Goal: Task Accomplishment & Management: Manage account settings

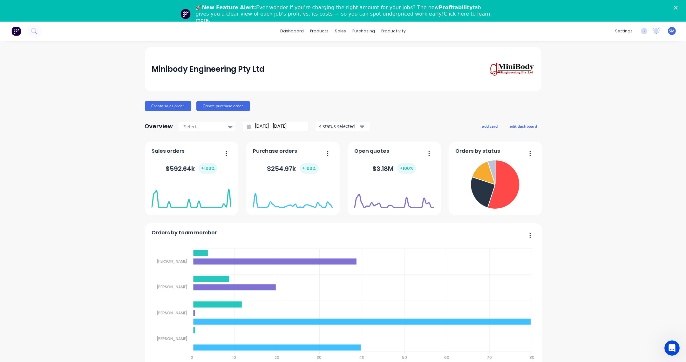
click at [356, 49] on div "Sales Orders" at bounding box center [362, 52] width 26 height 6
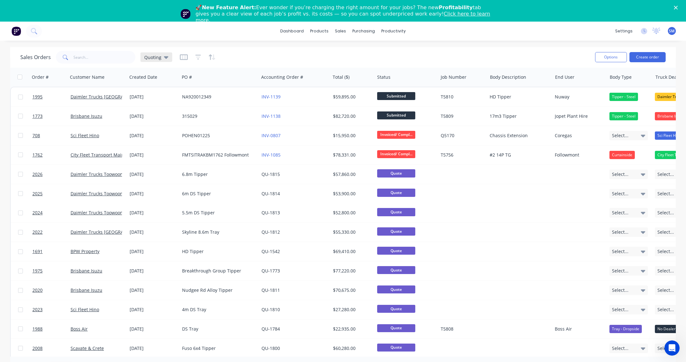
click at [166, 56] on icon at bounding box center [166, 57] width 4 height 7
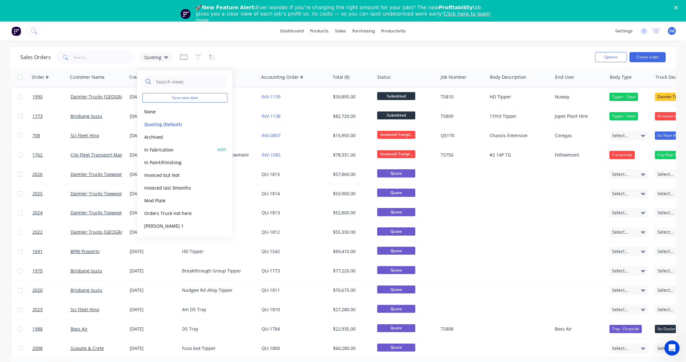
click at [152, 147] on button "In Fabrication" at bounding box center [178, 149] width 72 height 7
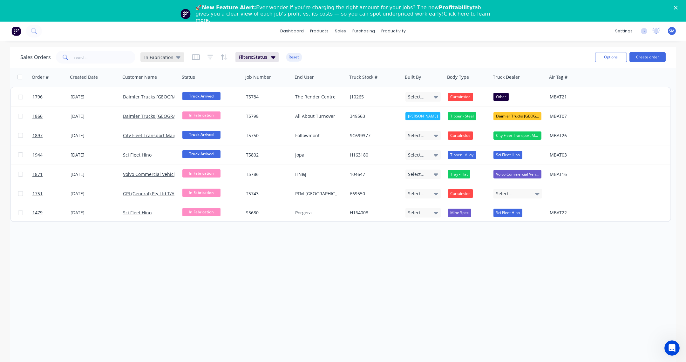
click at [179, 57] on div "In Fabrication" at bounding box center [162, 57] width 44 height 10
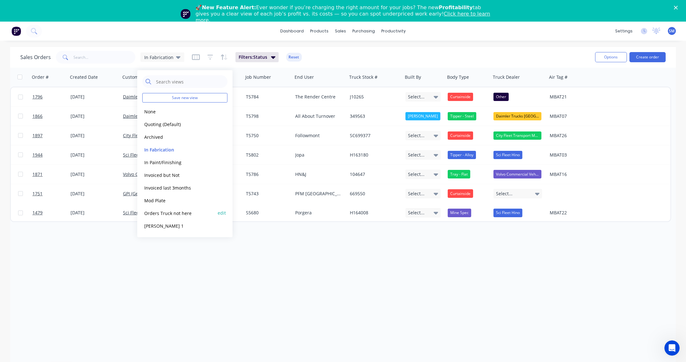
click at [153, 212] on button "Orders Truck not here" at bounding box center [178, 212] width 72 height 7
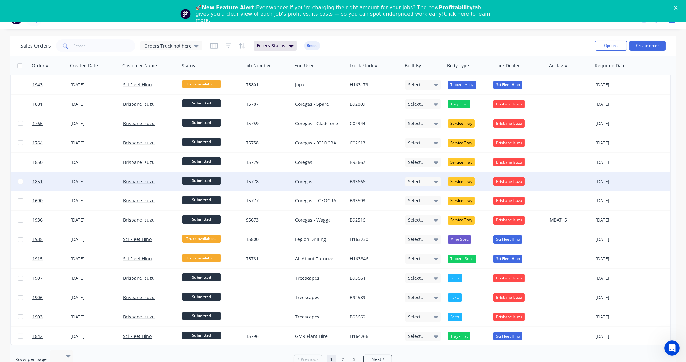
scroll to position [22, 0]
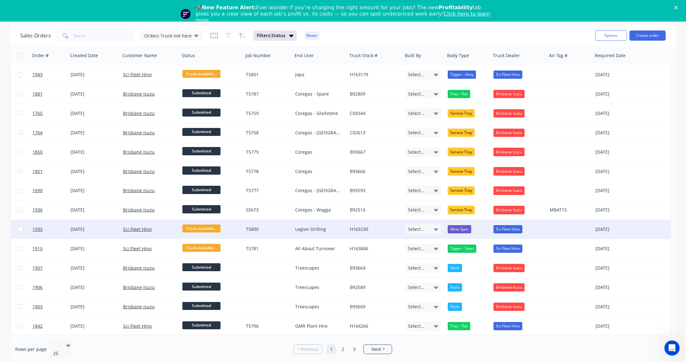
click at [305, 226] on div "Legion Drilling" at bounding box center [318, 229] width 47 height 6
click at [137, 226] on link "Sci Fleet Hino" at bounding box center [137, 229] width 29 height 6
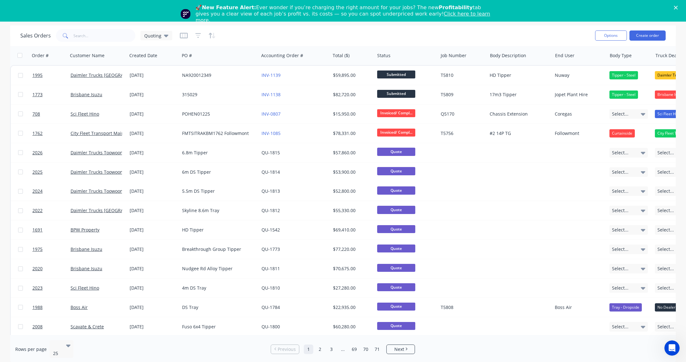
click at [440, 30] on div "Sales Orders Quoting" at bounding box center [304, 36] width 569 height 16
click at [677, 6] on icon "Close" at bounding box center [675, 8] width 4 height 4
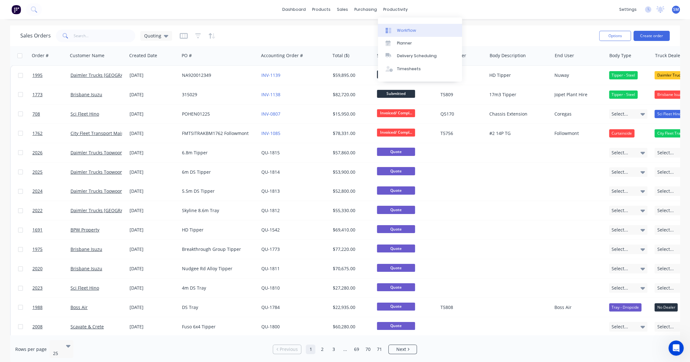
click at [403, 28] on div "Workflow" at bounding box center [406, 31] width 19 height 6
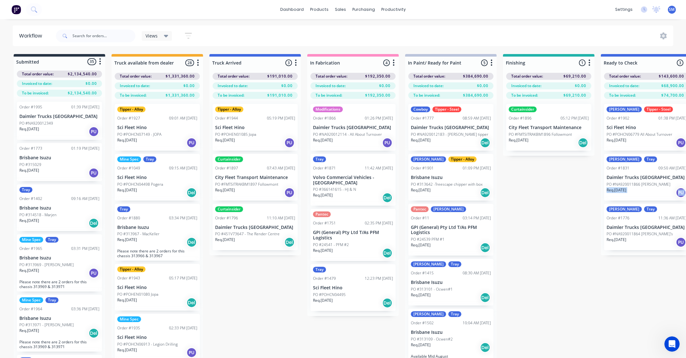
click at [558, 199] on div "Submitted 35 Status colour #273444 hex #273444 Save Cancel Summaries Total orde…" at bounding box center [524, 217] width 1059 height 326
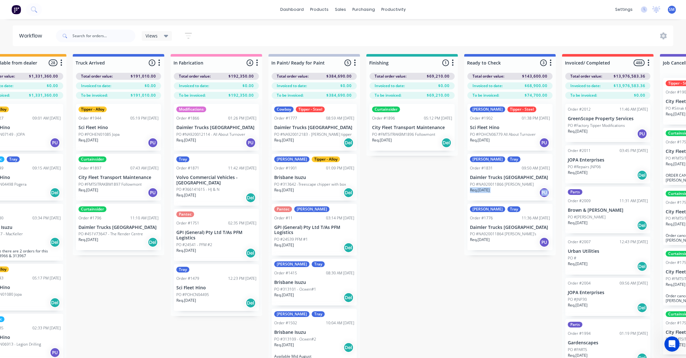
scroll to position [0, 137]
click at [511, 124] on div "[PERSON_NAME] - Steel Order #1902 01:38 PM [DATE] Sci Fleet Hino PO #POHCN06779…" at bounding box center [509, 127] width 85 height 47
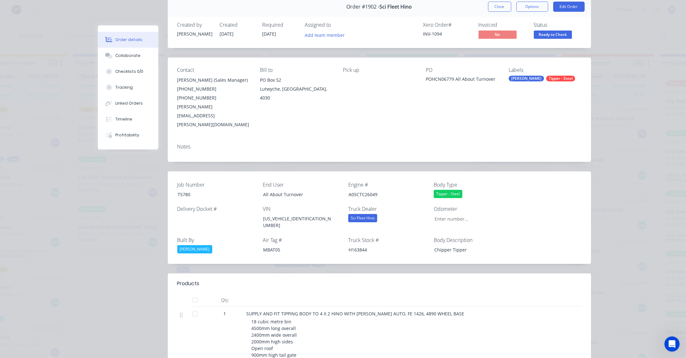
scroll to position [0, 0]
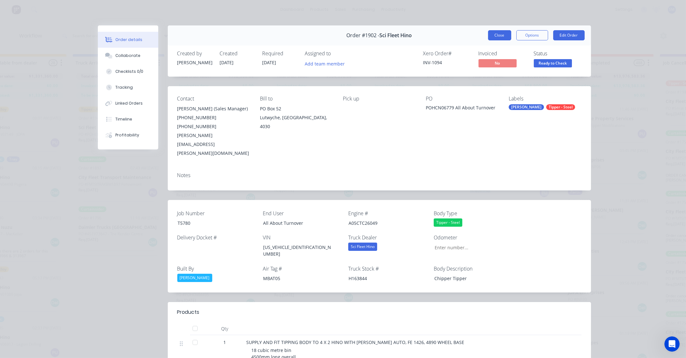
click at [500, 33] on button "Close" at bounding box center [499, 35] width 23 height 10
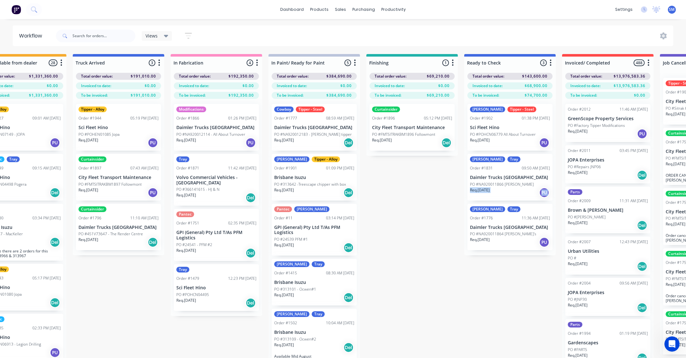
click at [502, 172] on div "Clinton Tray Order #1831 09:50 AM [DATE] Daimler Trucks [GEOGRAPHIC_DATA] PO #N…" at bounding box center [509, 177] width 85 height 47
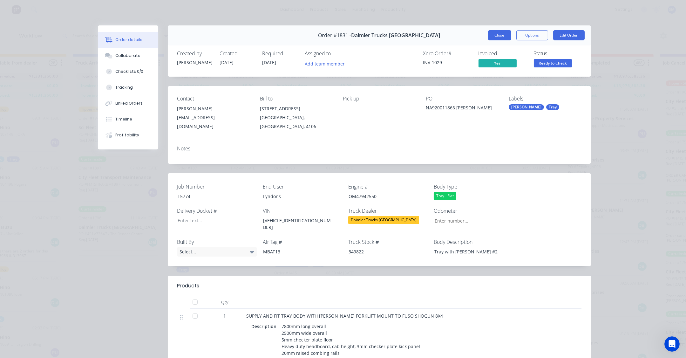
click at [499, 36] on button "Close" at bounding box center [499, 35] width 23 height 10
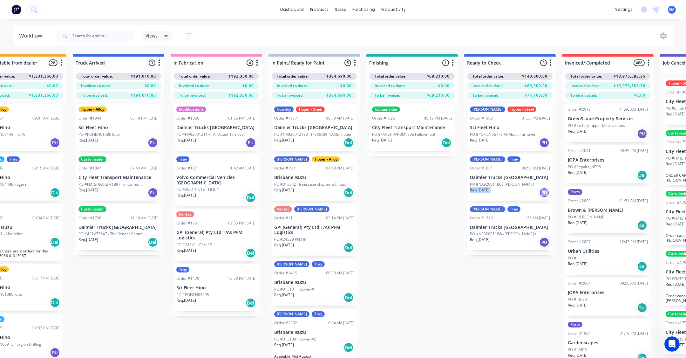
click at [504, 128] on p "Sci Fleet Hino" at bounding box center [510, 127] width 80 height 5
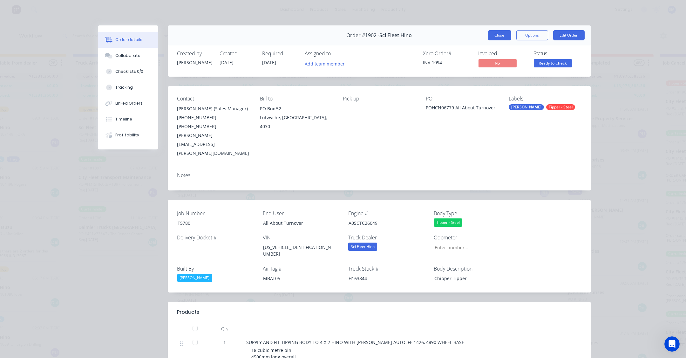
click at [500, 33] on button "Close" at bounding box center [499, 35] width 23 height 10
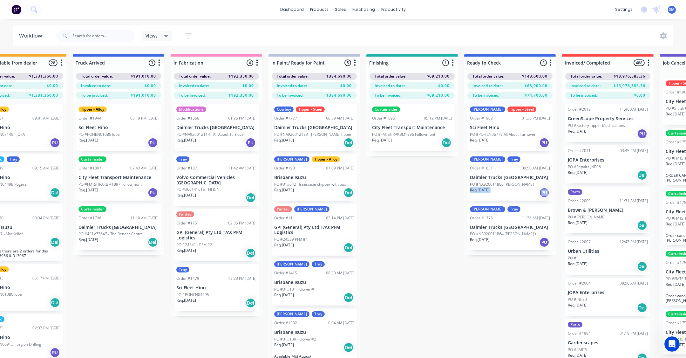
scroll to position [0, 137]
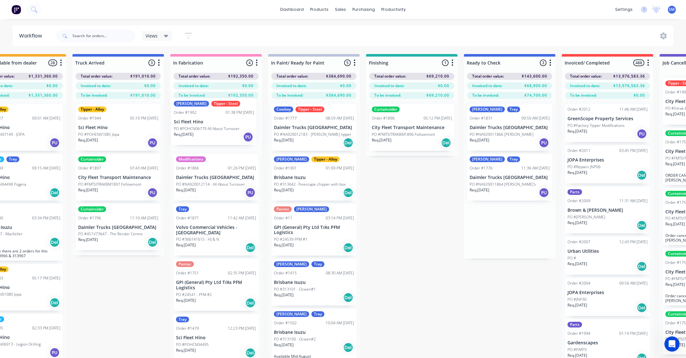
drag, startPoint x: 524, startPoint y: 112, endPoint x: 228, endPoint y: 109, distance: 295.9
click at [228, 109] on div "Submitted 35 Status colour #273444 hex #273444 Save Cancel Summaries Total orde…" at bounding box center [387, 217] width 1059 height 326
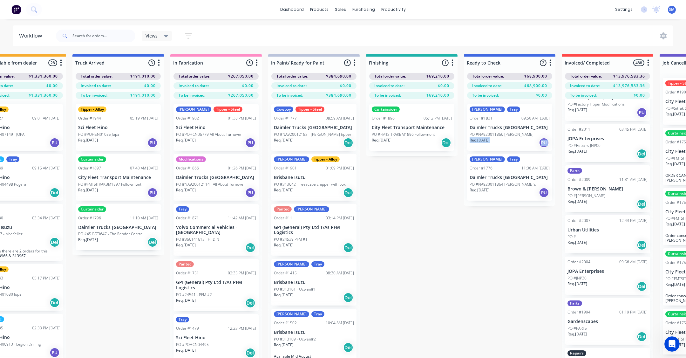
scroll to position [0, 0]
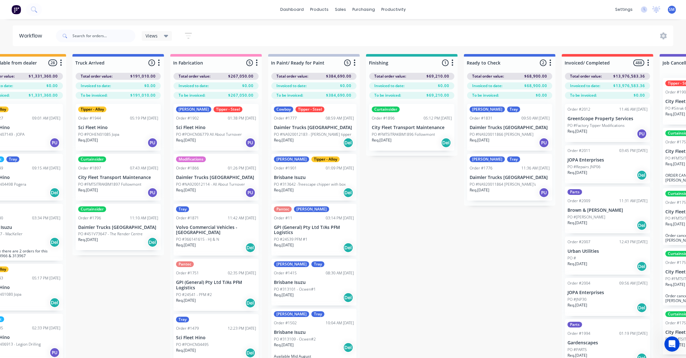
drag, startPoint x: 453, startPoint y: 267, endPoint x: 441, endPoint y: 263, distance: 12.2
click at [452, 268] on div "Submitted 35 Status colour #273444 hex #273444 Save Cancel Summaries Total orde…" at bounding box center [387, 217] width 1059 height 326
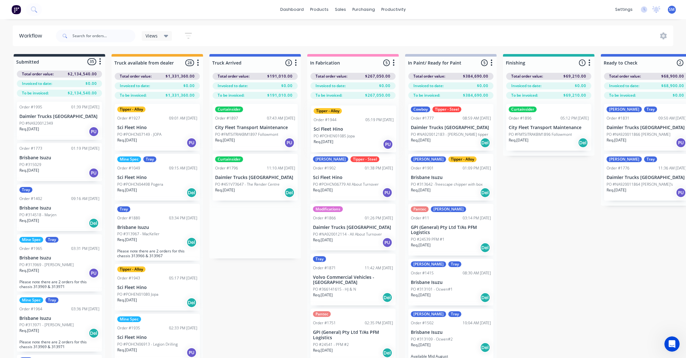
drag, startPoint x: 271, startPoint y: 140, endPoint x: 343, endPoint y: 126, distance: 72.8
click at [344, 124] on div "Submitted 35 Status colour #273444 hex #273444 Save Cancel Summaries Total orde…" at bounding box center [524, 217] width 1059 height 326
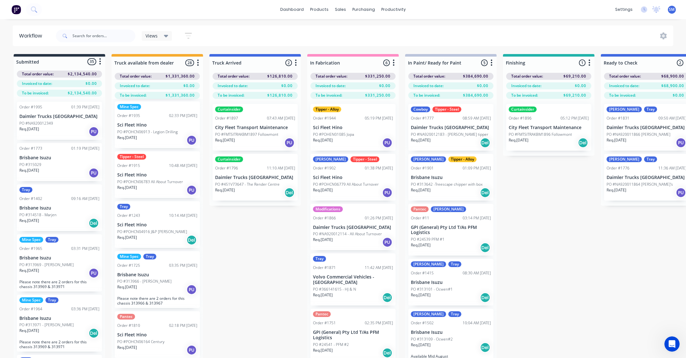
scroll to position [202, 0]
